Goal: Use online tool/utility: Utilize a website feature to perform a specific function

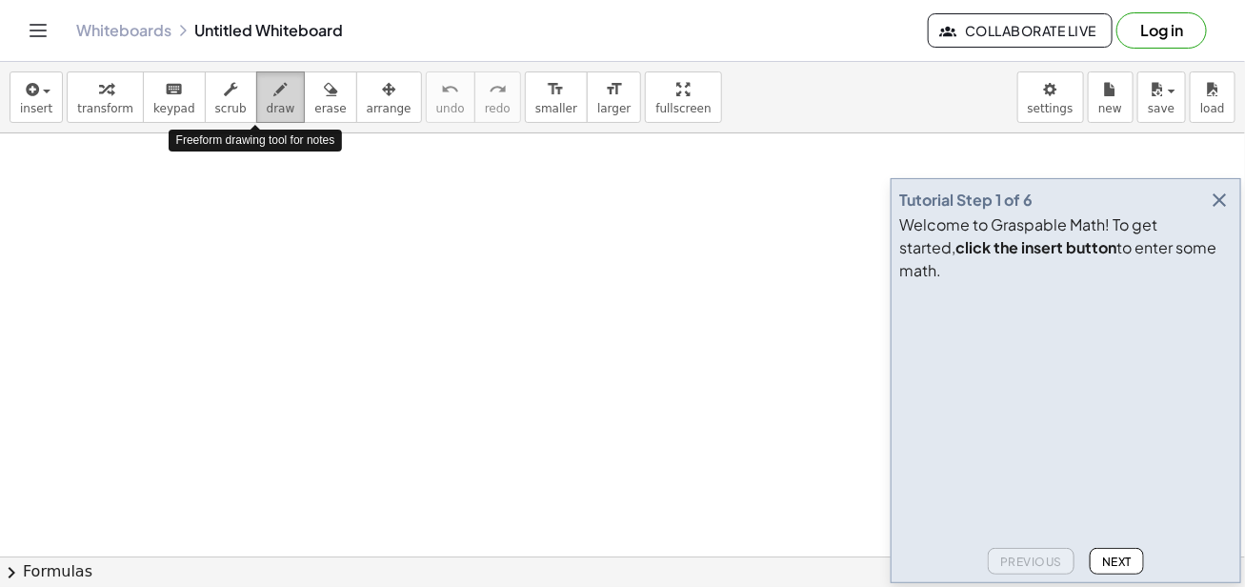
click at [274, 87] on icon "button" at bounding box center [280, 89] width 13 height 23
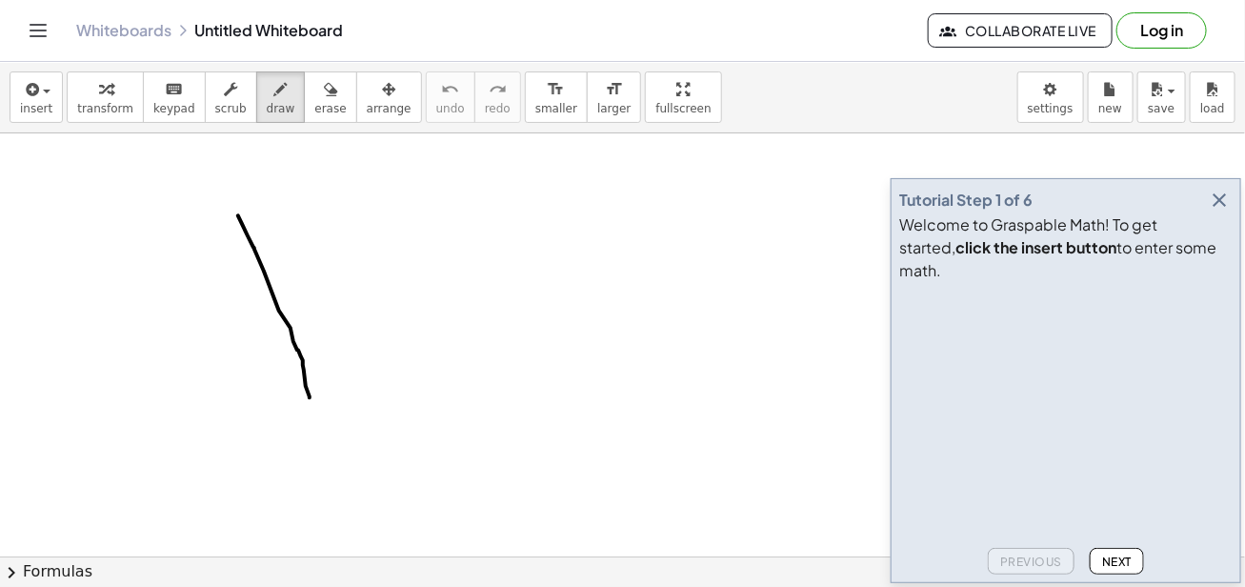
drag, startPoint x: 238, startPoint y: 214, endPoint x: 309, endPoint y: 396, distance: 195.4
drag, startPoint x: 320, startPoint y: 200, endPoint x: 318, endPoint y: 314, distance: 114.3
drag, startPoint x: 439, startPoint y: 208, endPoint x: 394, endPoint y: 339, distance: 138.8
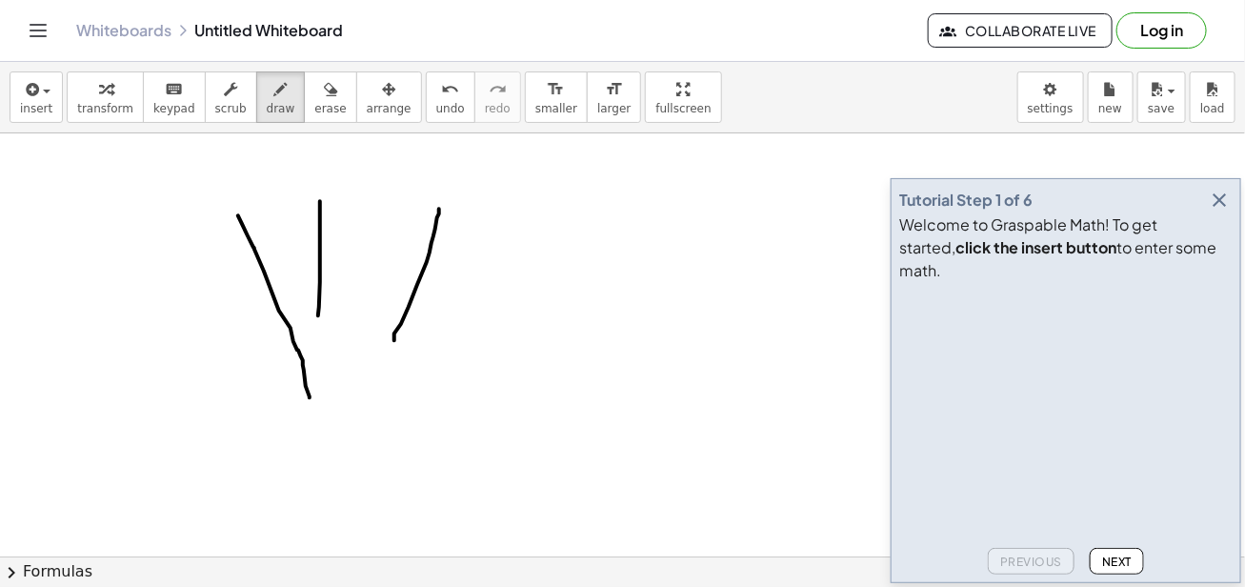
drag, startPoint x: 494, startPoint y: 217, endPoint x: 490, endPoint y: 334, distance: 117.2
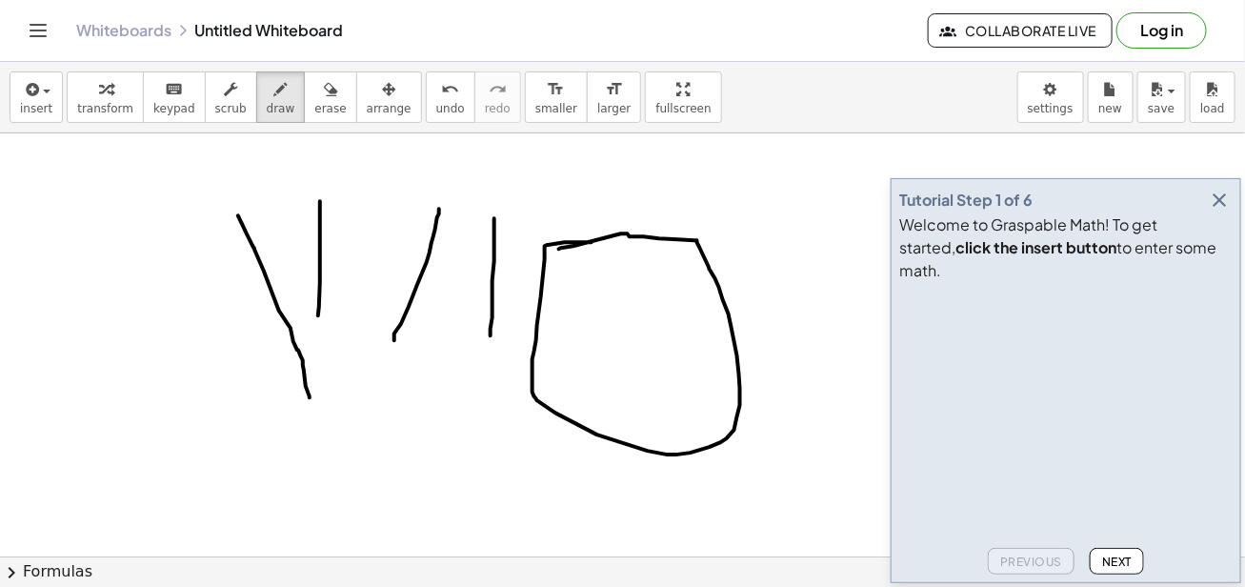
drag, startPoint x: 591, startPoint y: 241, endPoint x: 559, endPoint y: 248, distance: 33.1
click at [314, 113] on span "erase" at bounding box center [329, 108] width 31 height 13
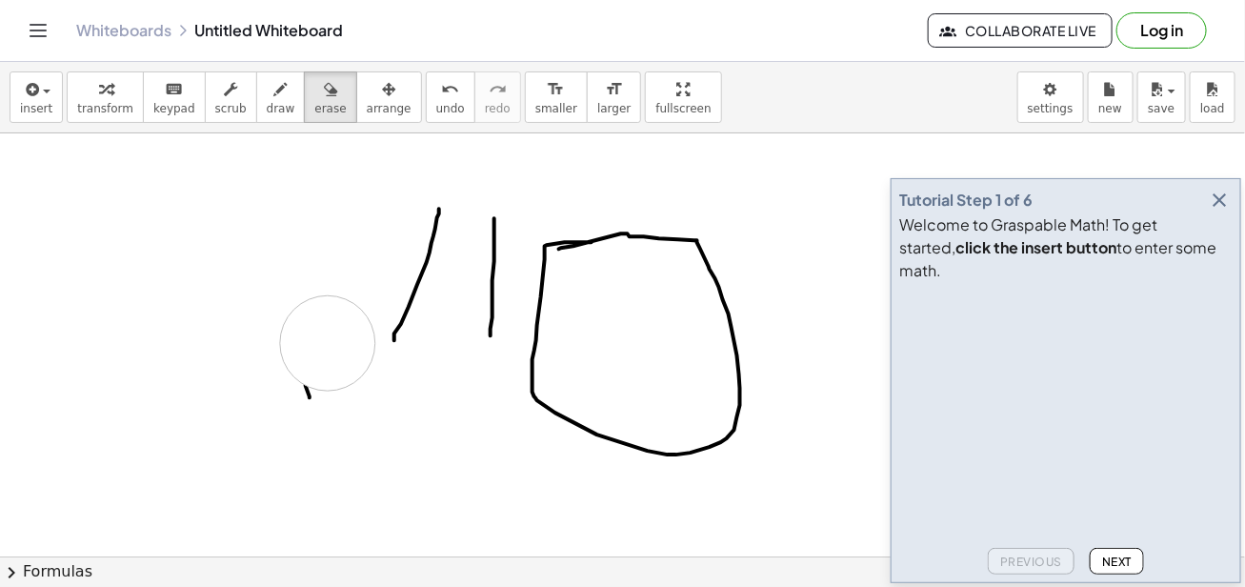
drag, startPoint x: 332, startPoint y: 232, endPoint x: 561, endPoint y: 265, distance: 230.8
drag, startPoint x: 392, startPoint y: 253, endPoint x: 509, endPoint y: 268, distance: 118.0
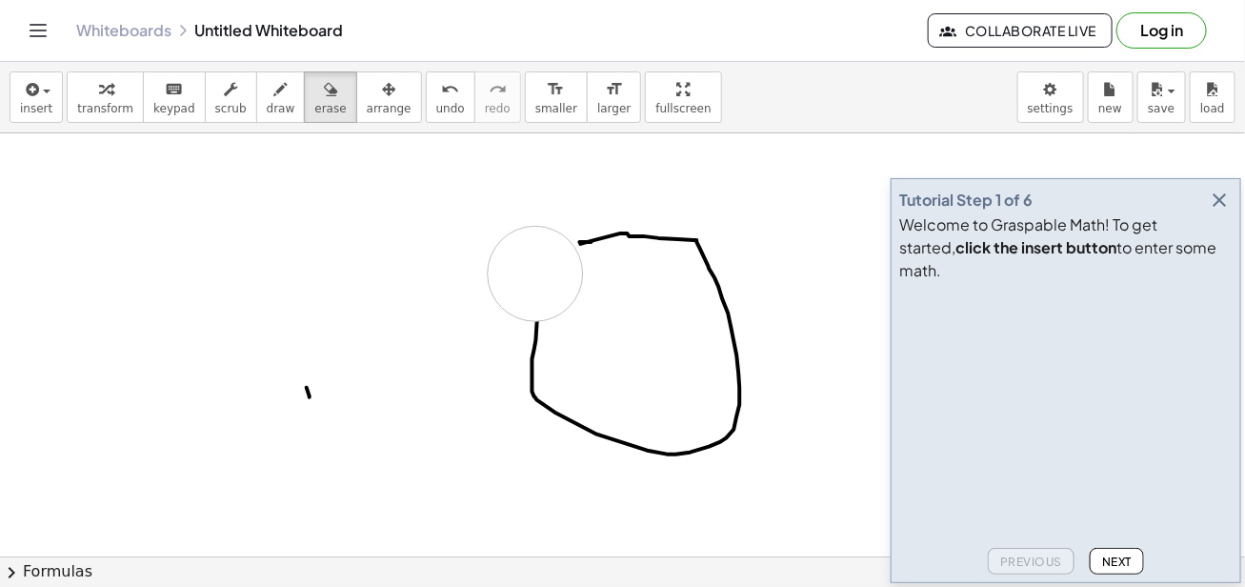
drag, startPoint x: 535, startPoint y: 272, endPoint x: 532, endPoint y: 289, distance: 17.4
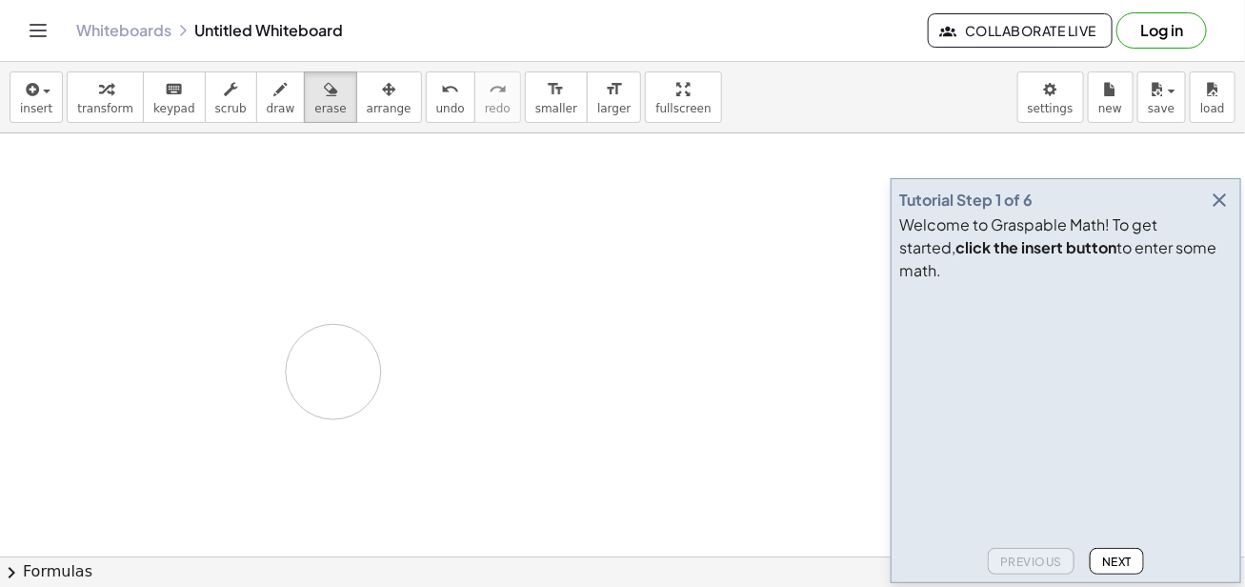
drag, startPoint x: 527, startPoint y: 326, endPoint x: 333, endPoint y: 370, distance: 198.4
click at [267, 104] on span "draw" at bounding box center [281, 108] width 29 height 13
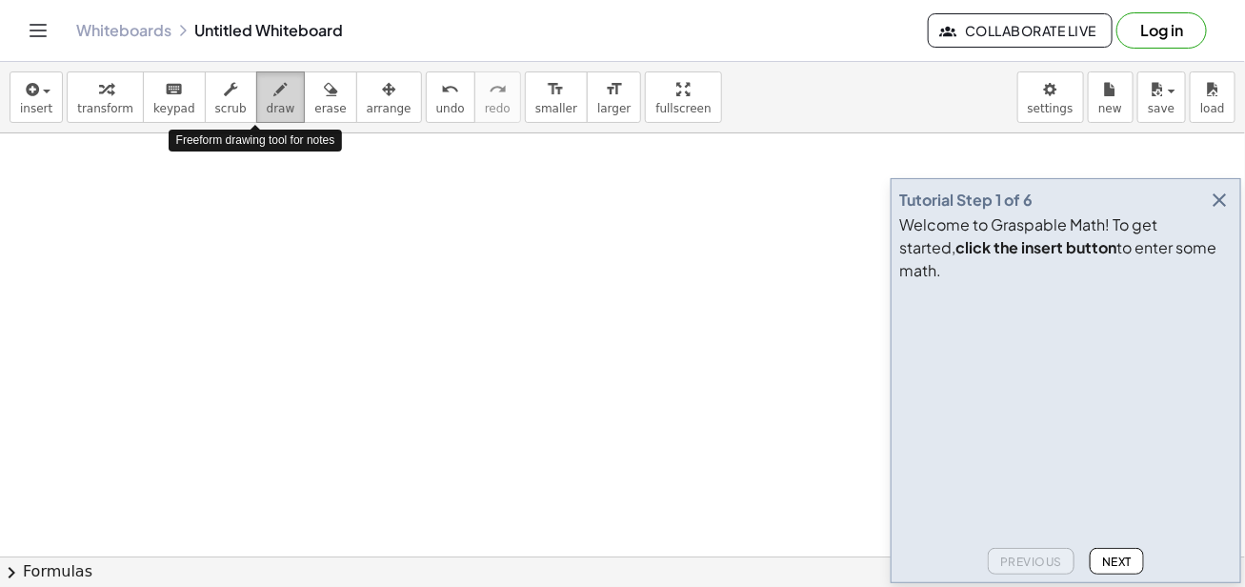
click at [267, 104] on span "draw" at bounding box center [281, 108] width 29 height 13
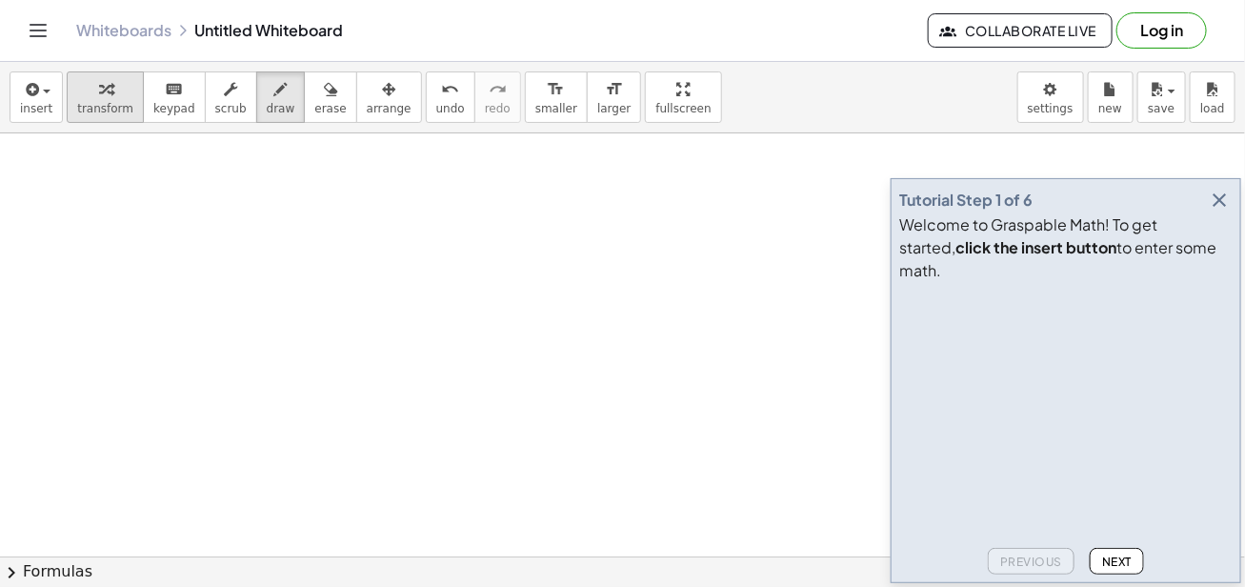
click at [80, 118] on button "transform" at bounding box center [105, 96] width 77 height 51
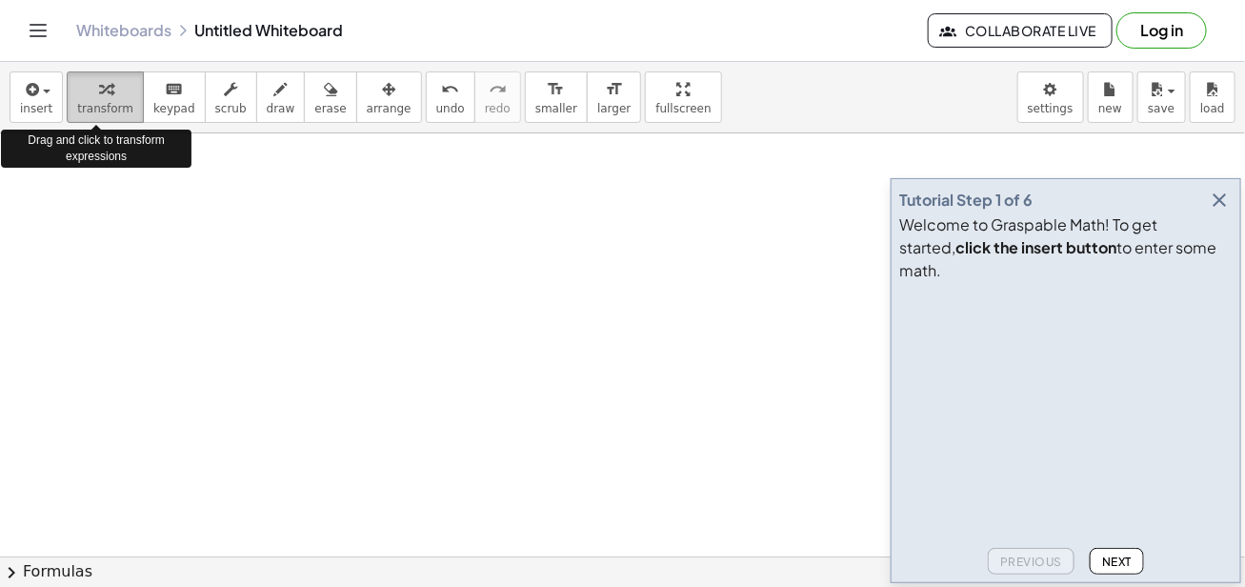
click at [99, 106] on span "transform" at bounding box center [105, 108] width 56 height 13
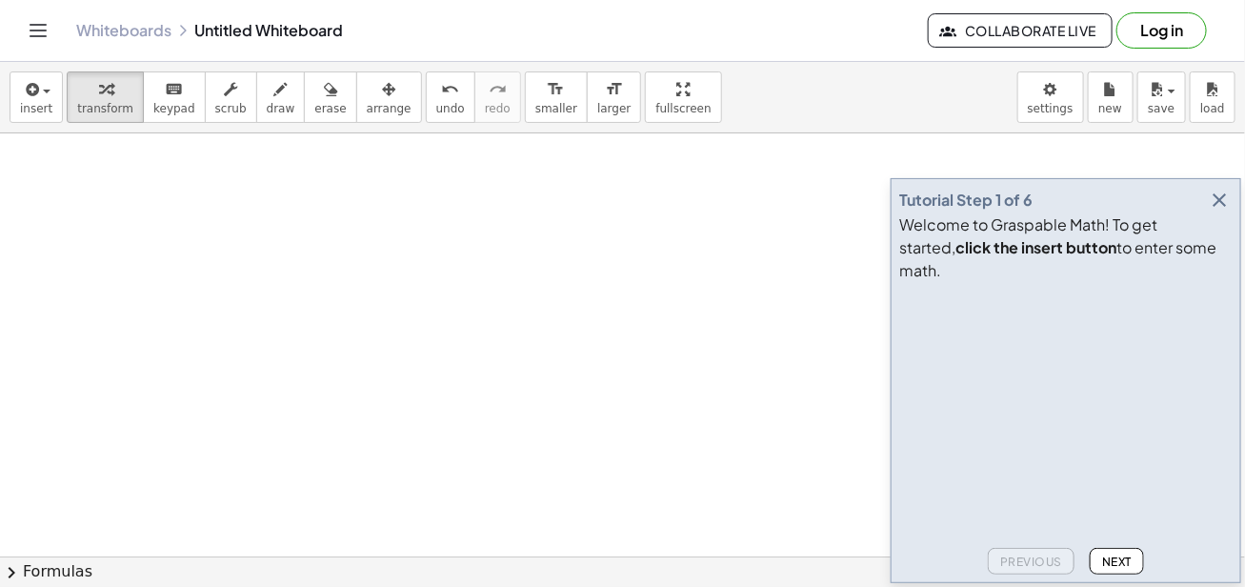
drag, startPoint x: 101, startPoint y: 106, endPoint x: 125, endPoint y: 192, distance: 89.9
click at [125, 192] on div "insert select one: Math Expression Function Text Youtube Video Graphing Geometr…" at bounding box center [622, 324] width 1245 height 525
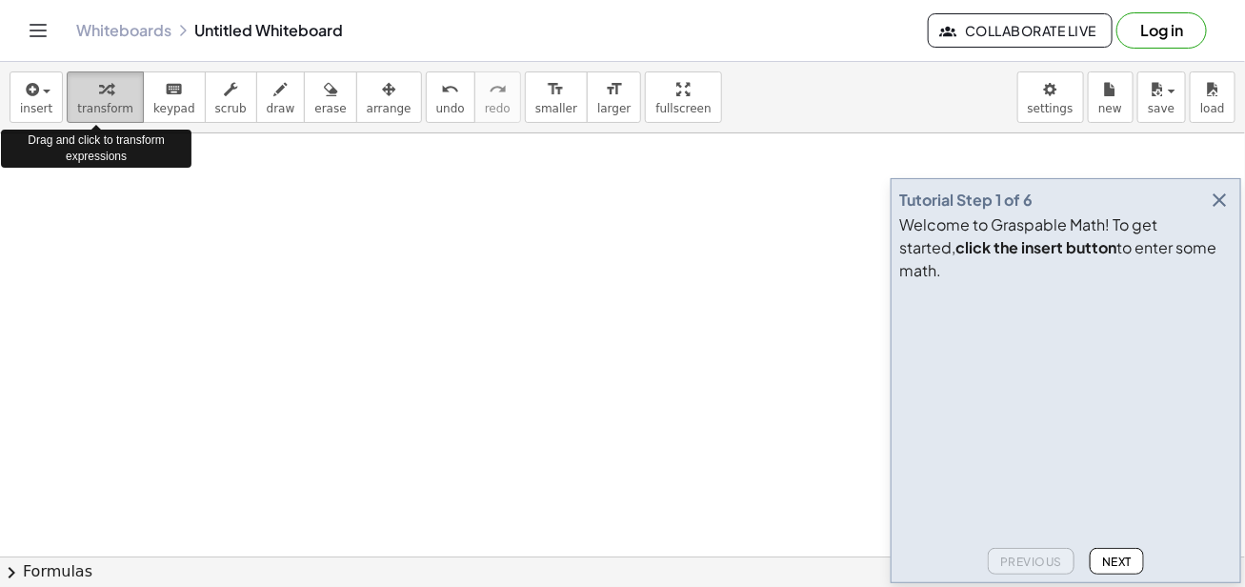
click at [121, 95] on button "transform" at bounding box center [105, 96] width 77 height 51
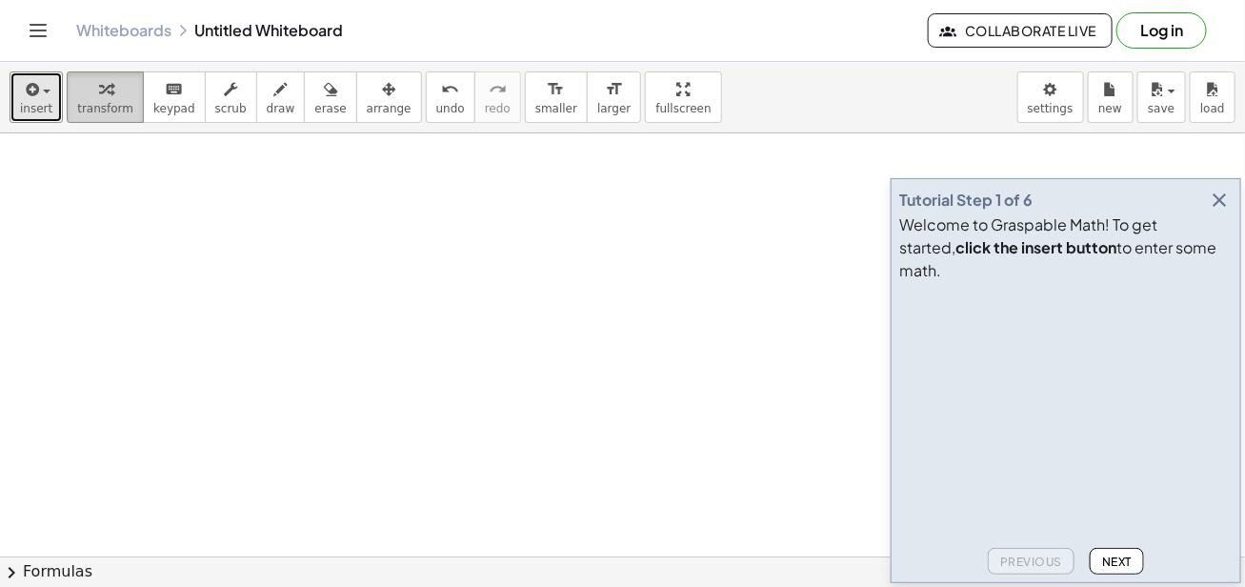
drag, startPoint x: 21, startPoint y: 88, endPoint x: 90, endPoint y: 82, distance: 69.7
click at [90, 82] on div "insert select one: Math Expression Function Text Youtube Video Graphing Geometr…" at bounding box center [622, 97] width 1245 height 71
click at [50, 78] on button "insert" at bounding box center [36, 96] width 53 height 51
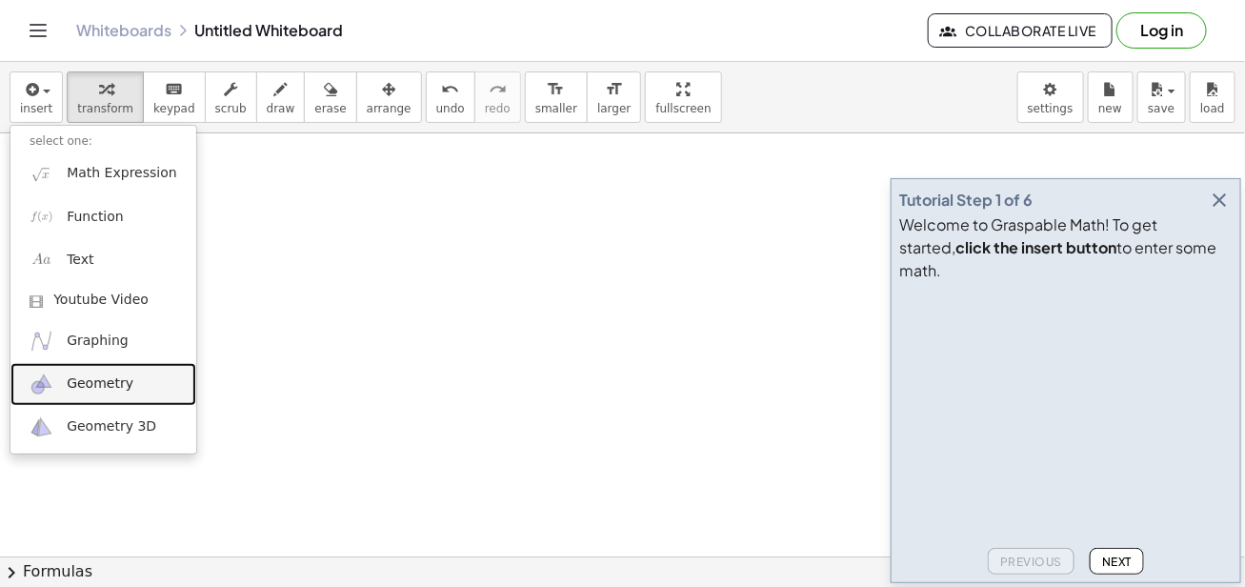
click at [102, 399] on link "Geometry" at bounding box center [103, 384] width 186 height 43
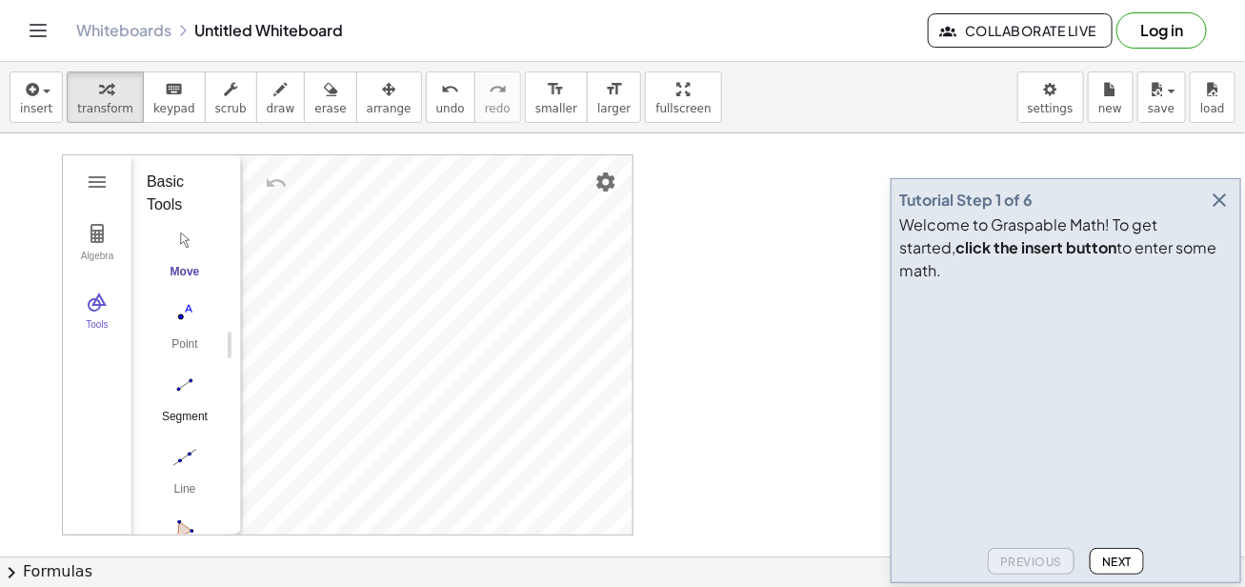
click at [189, 387] on img "Segment. Select two points or positions" at bounding box center [185, 384] width 76 height 30
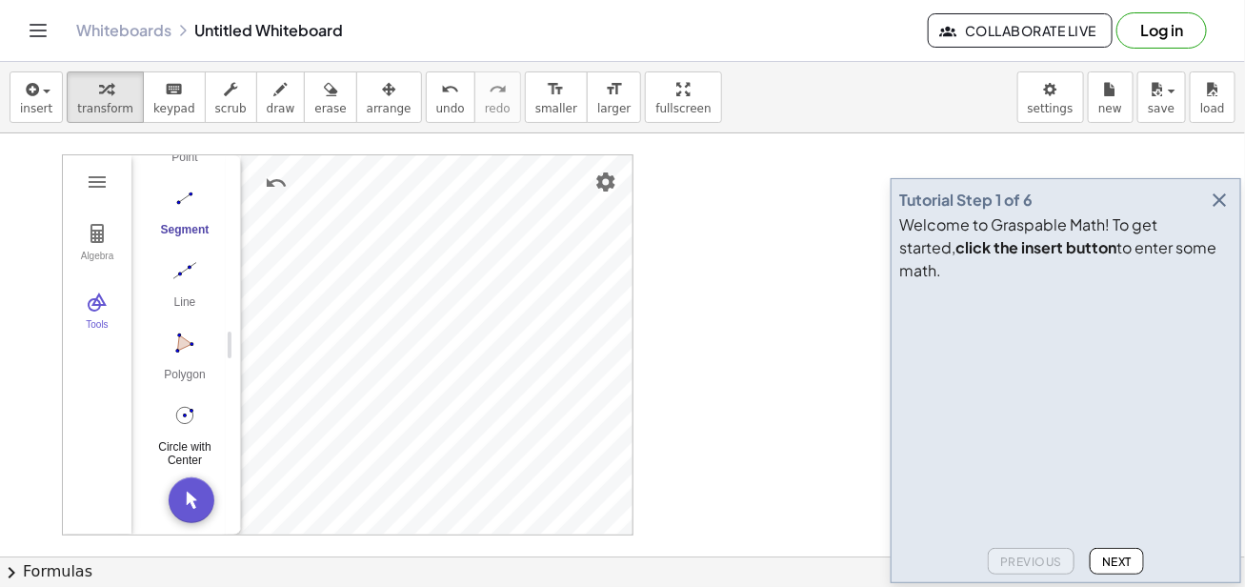
scroll to position [196, 0]
click at [193, 409] on img "Circle with Center through Point. Select center point, then point on circle" at bounding box center [185, 415] width 76 height 30
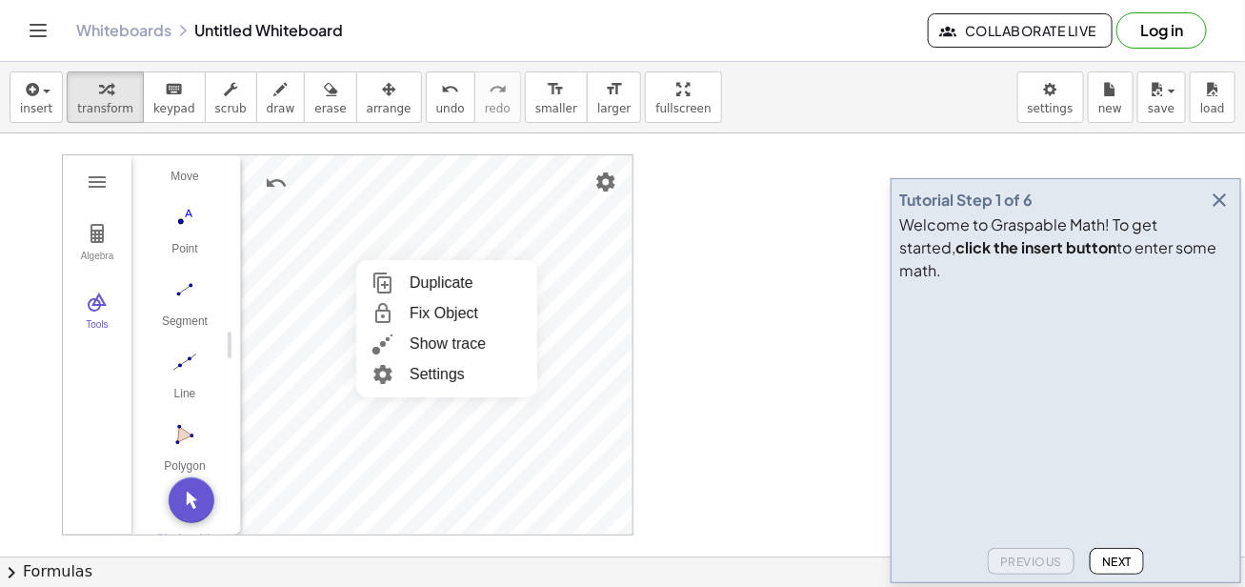
click at [256, 184] on div "Geometry" at bounding box center [270, 183] width 57 height 46
click at [181, 425] on img "Polygon. Select all vertices, then first vertex again" at bounding box center [185, 434] width 76 height 30
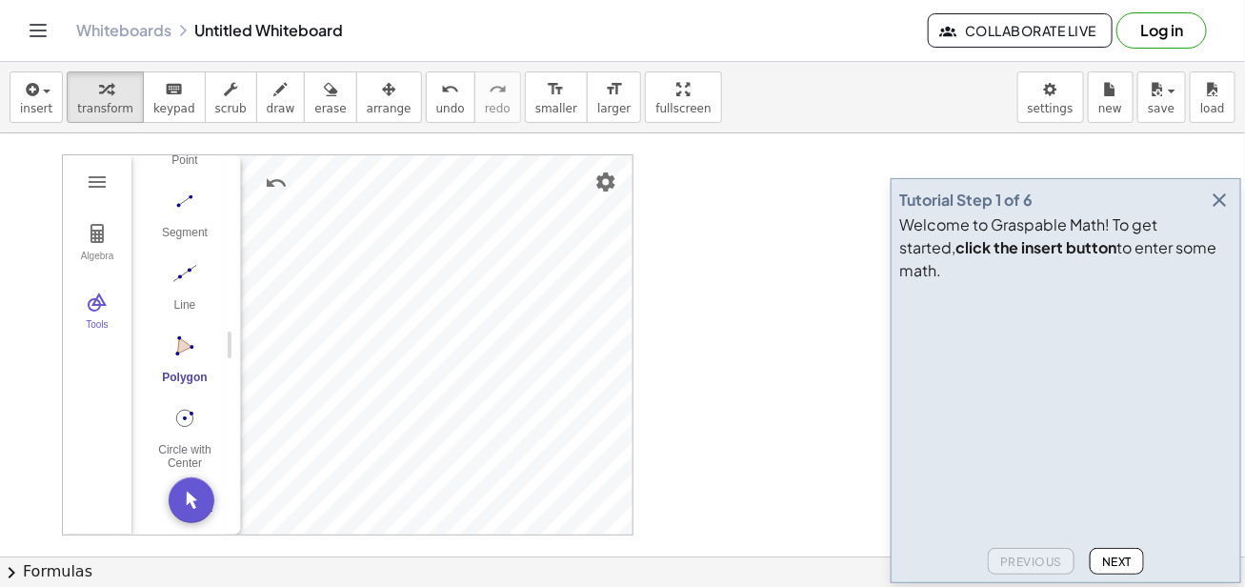
scroll to position [196, 0]
click at [190, 507] on button "Move. Drag or select object" at bounding box center [192, 500] width 46 height 46
click at [200, 496] on div "More" at bounding box center [192, 503] width 61 height 15
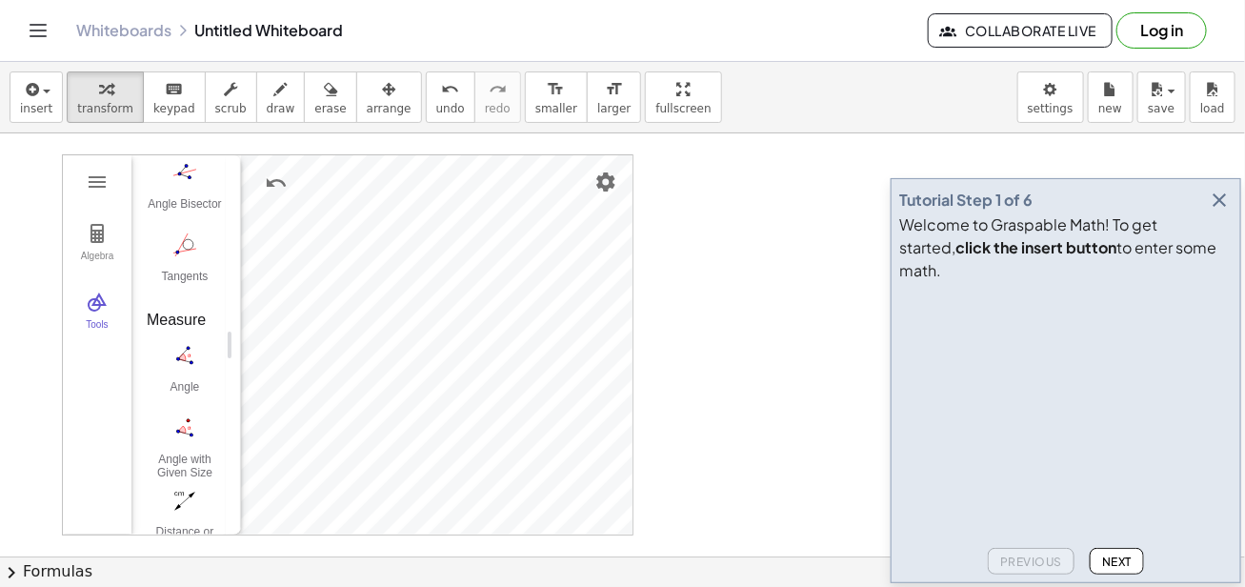
scroll to position [1148, 0]
click at [189, 359] on img "Angle. Select three points or two lines" at bounding box center [185, 364] width 76 height 30
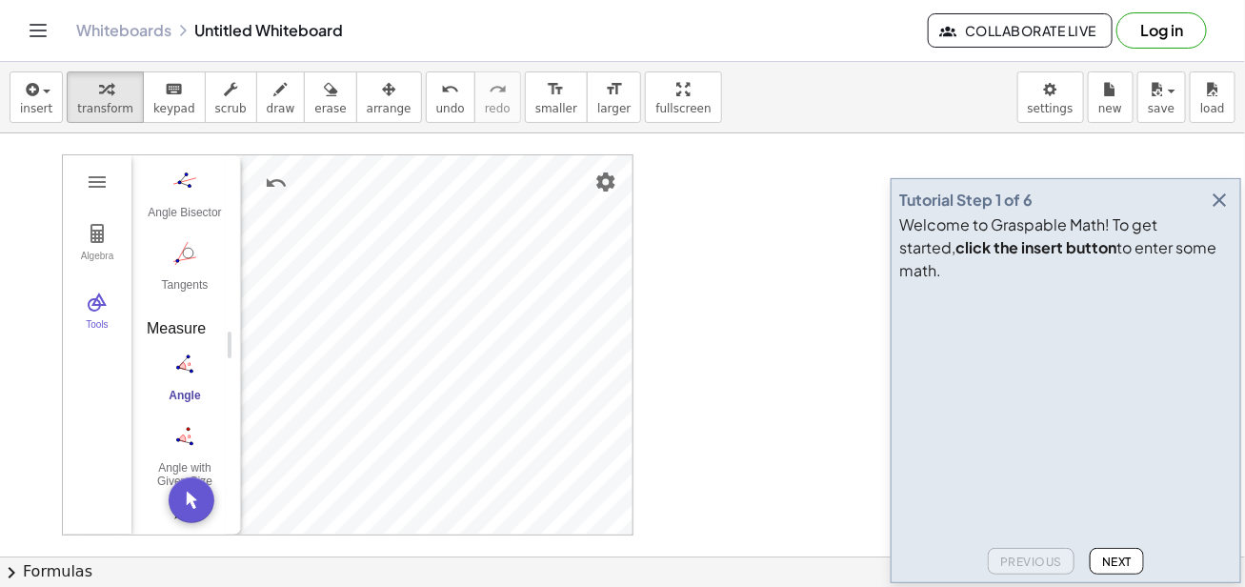
click at [184, 374] on img "Angle. Select three points or two lines" at bounding box center [185, 364] width 76 height 30
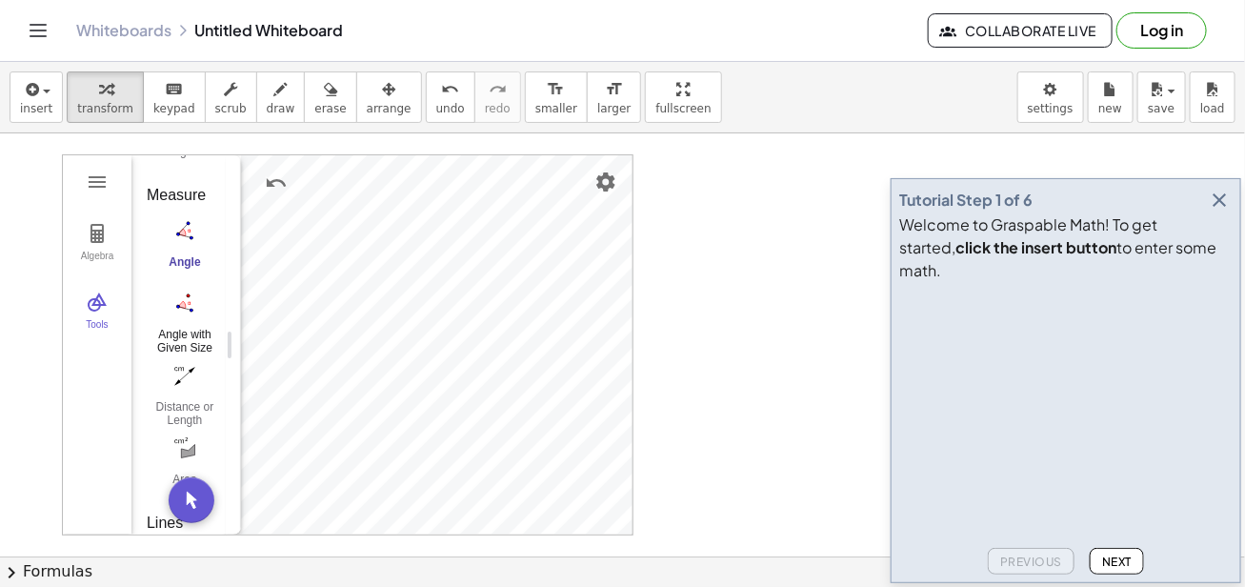
scroll to position [1339, 0]
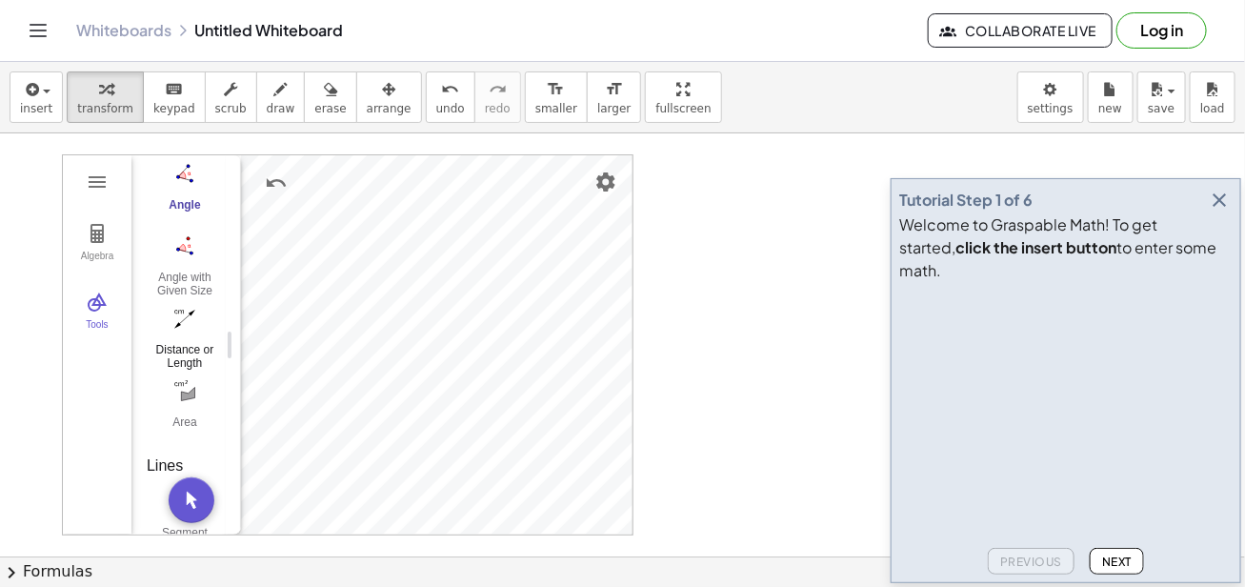
click at [184, 319] on img "Distance or Length. Select two points, a segment, polygon or circle" at bounding box center [185, 318] width 76 height 30
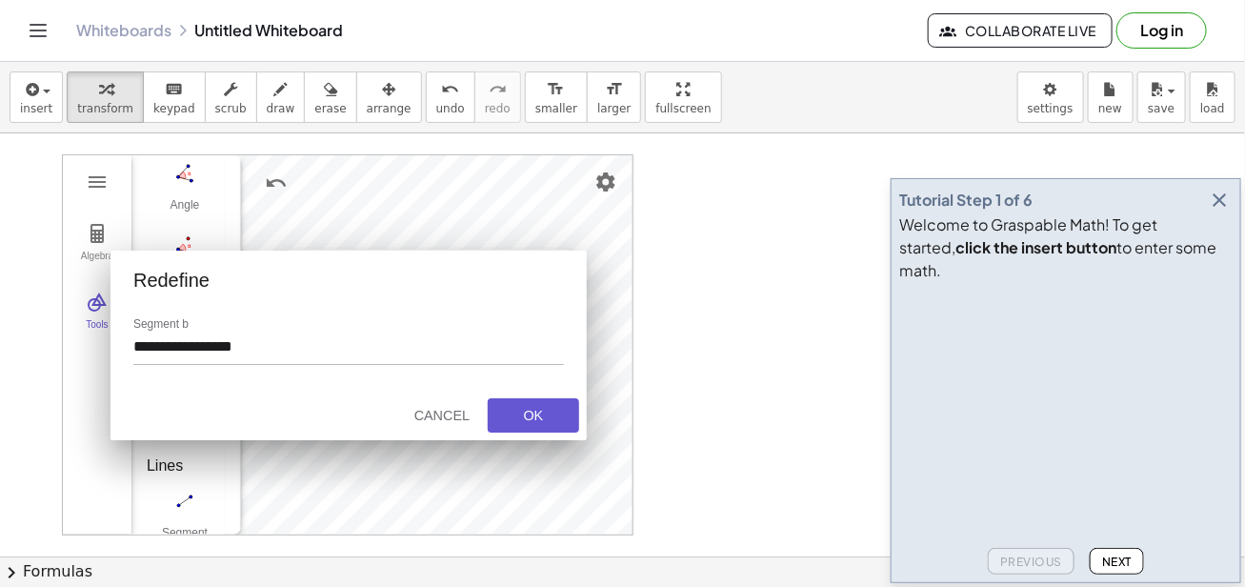
click at [437, 423] on button "Cancel" at bounding box center [442, 415] width 76 height 34
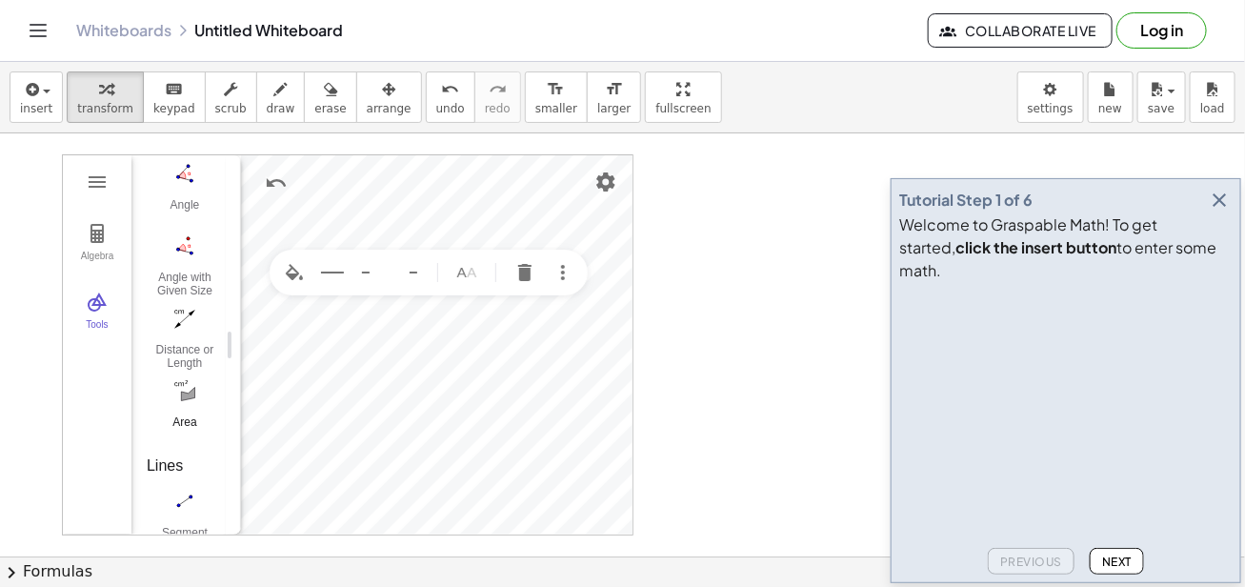
click at [206, 399] on img "Area. Select polygon, circle or conic" at bounding box center [185, 390] width 76 height 30
click at [615, 586] on html "Graspable Math Activities Get Started Activity Bank Assigned Work Classes White…" at bounding box center [622, 293] width 1245 height 587
click at [41, 108] on span "insert" at bounding box center [36, 108] width 32 height 13
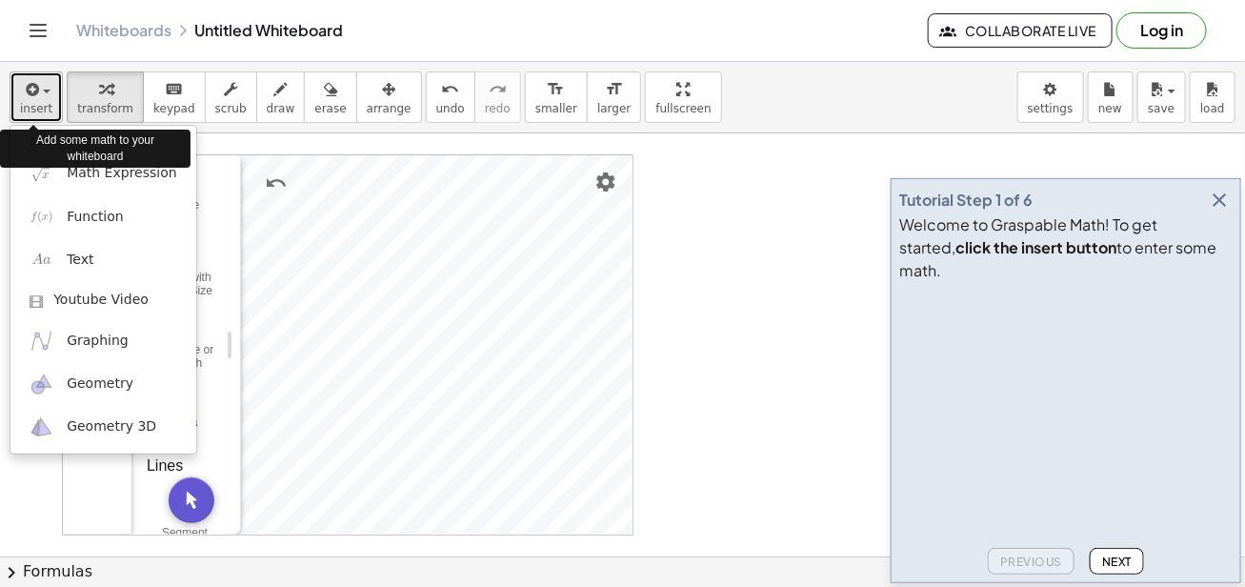
click at [41, 108] on span "insert" at bounding box center [36, 108] width 32 height 13
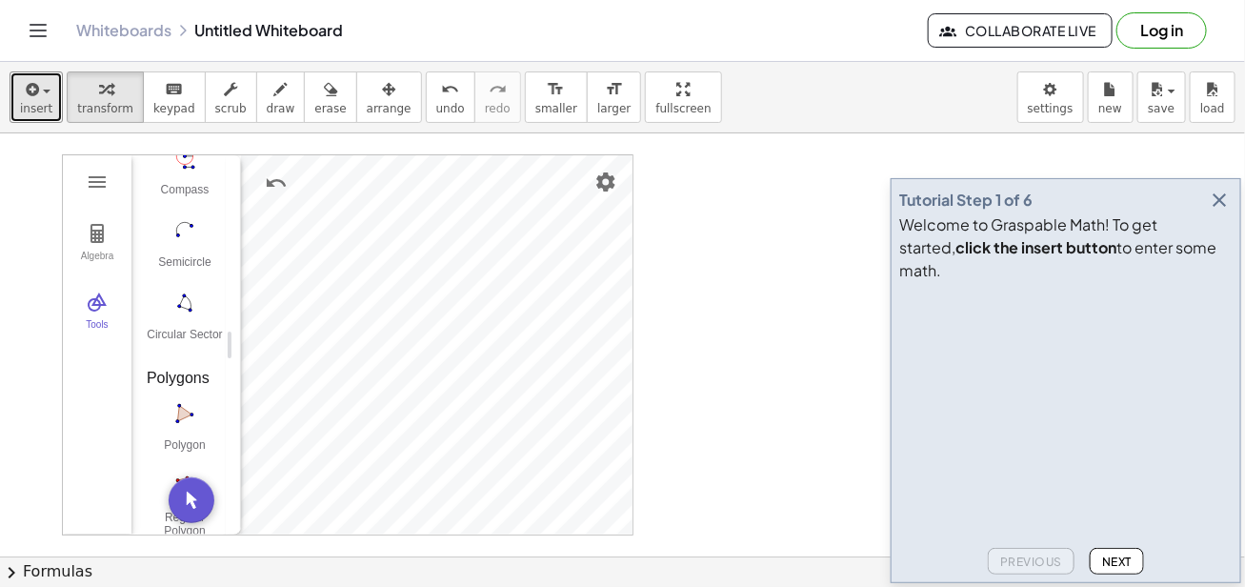
scroll to position [2196, 0]
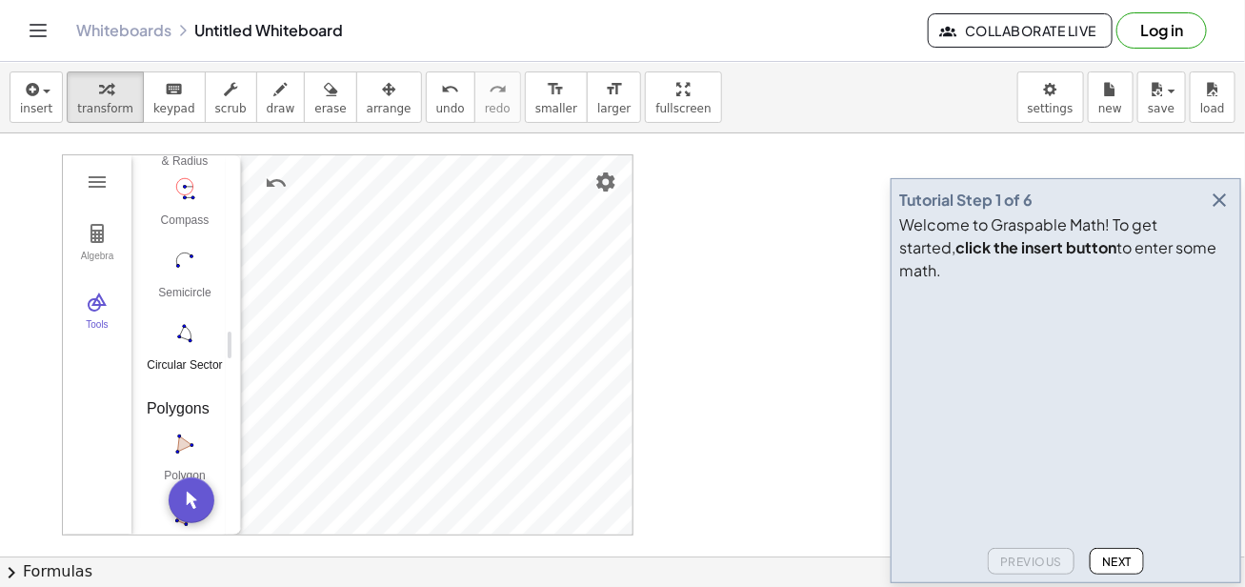
click at [179, 360] on div "Circular Sector" at bounding box center [185, 371] width 76 height 27
